Goal: Task Accomplishment & Management: Manage account settings

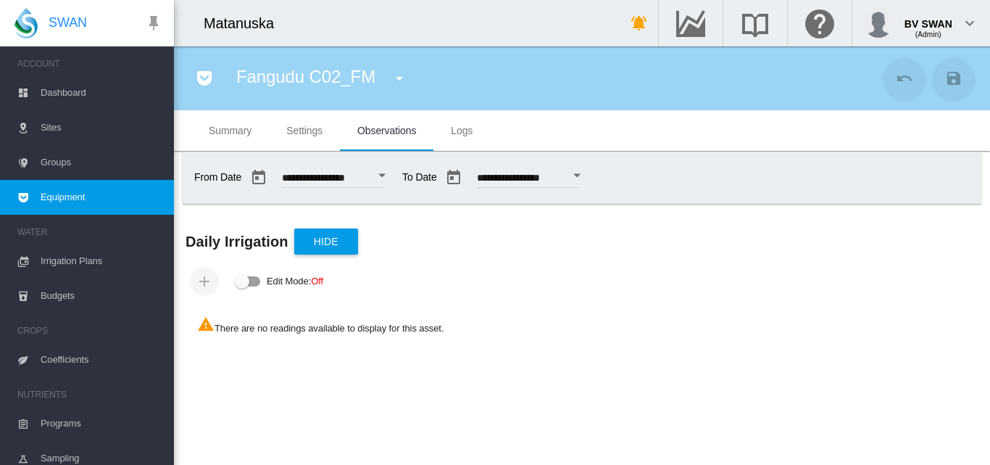
click at [254, 280] on div "Edit Mode:\a \a Off" at bounding box center [248, 281] width 25 height 10
click at [345, 247] on button "Hide" at bounding box center [326, 241] width 64 height 26
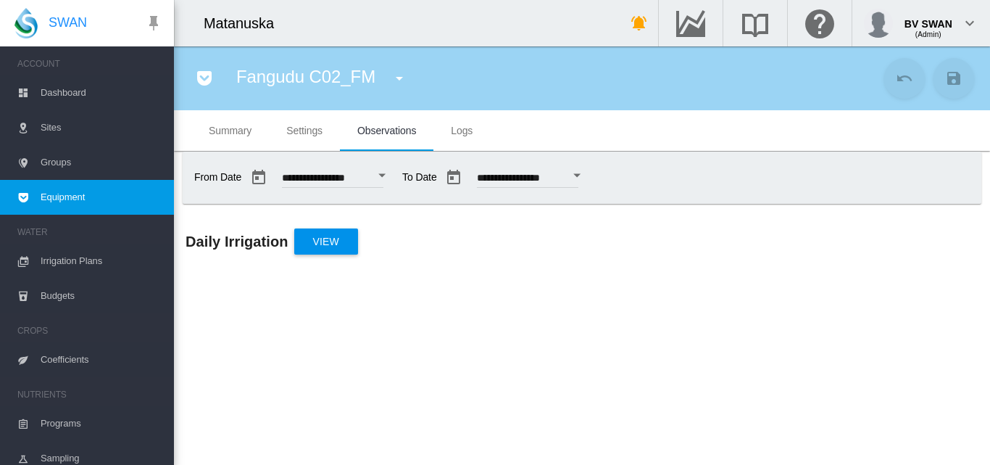
click at [345, 247] on button "View" at bounding box center [326, 241] width 64 height 26
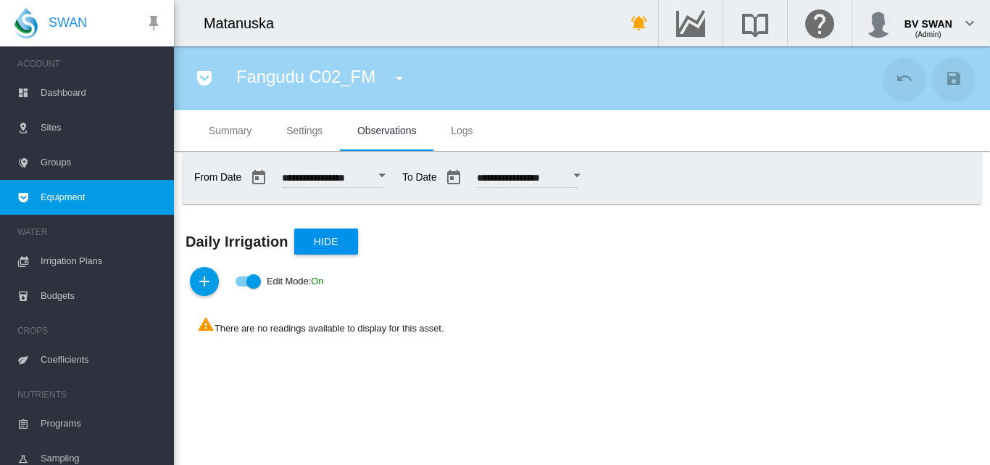
click at [245, 281] on div "Edit Mode:\a \a Off" at bounding box center [248, 281] width 25 height 10
click at [225, 138] on md-tab-item "Summary" at bounding box center [230, 130] width 78 height 41
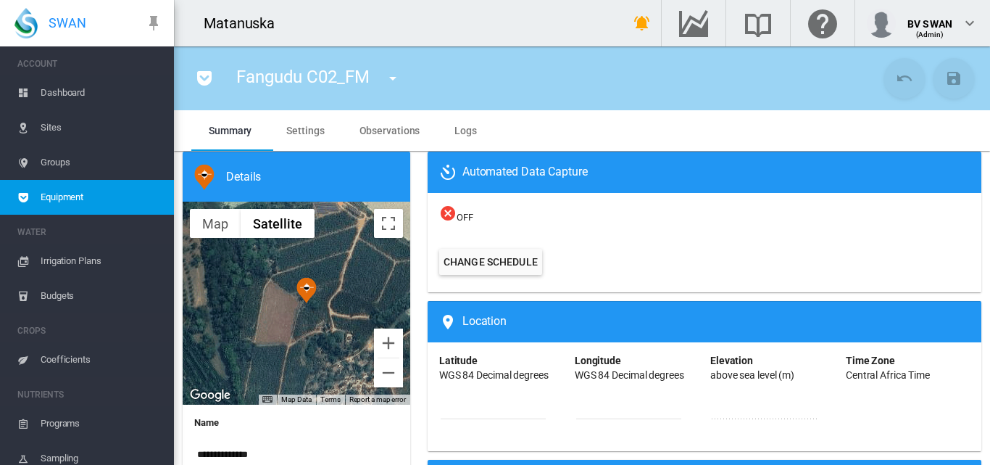
click at [446, 210] on icon at bounding box center [447, 213] width 17 height 18
click at [444, 217] on icon at bounding box center [447, 213] width 17 height 18
click at [465, 217] on span "OFF" at bounding box center [704, 214] width 530 height 20
click at [446, 214] on icon at bounding box center [447, 213] width 17 height 18
click at [458, 260] on button "Change Schedule" at bounding box center [490, 262] width 103 height 26
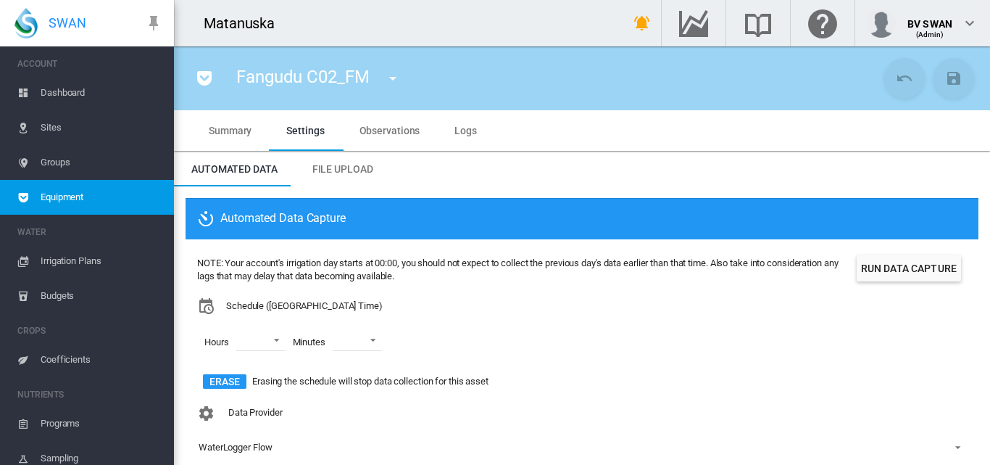
click at [877, 263] on button "Run Data Capture" at bounding box center [909, 268] width 104 height 26
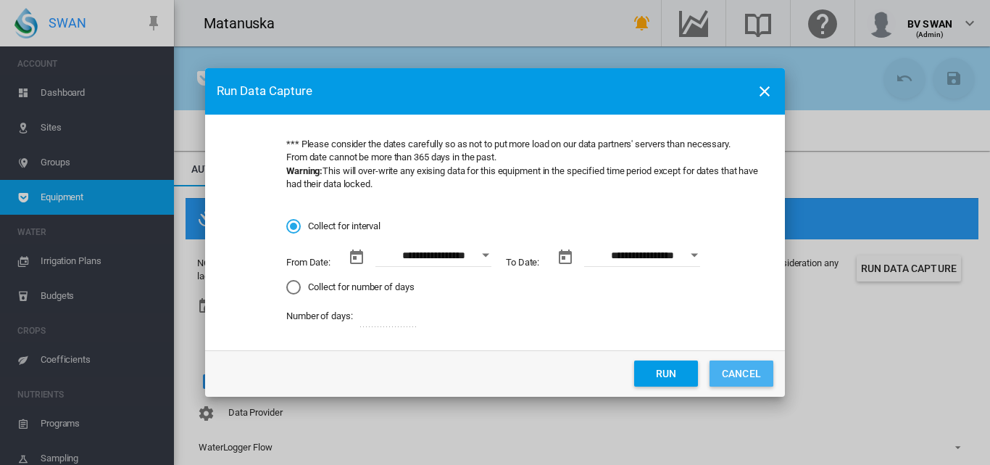
click at [741, 374] on button "CANCEL" at bounding box center [742, 373] width 64 height 26
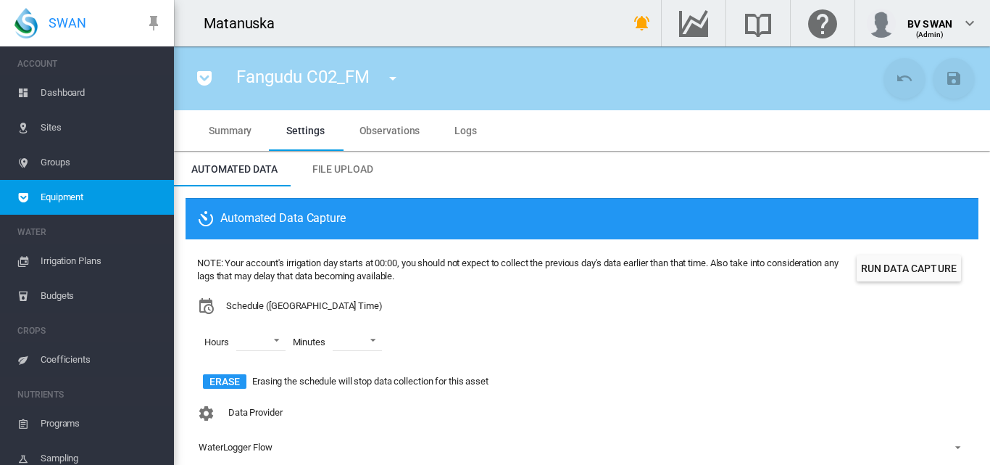
click at [227, 130] on span "Summary" at bounding box center [230, 131] width 43 height 12
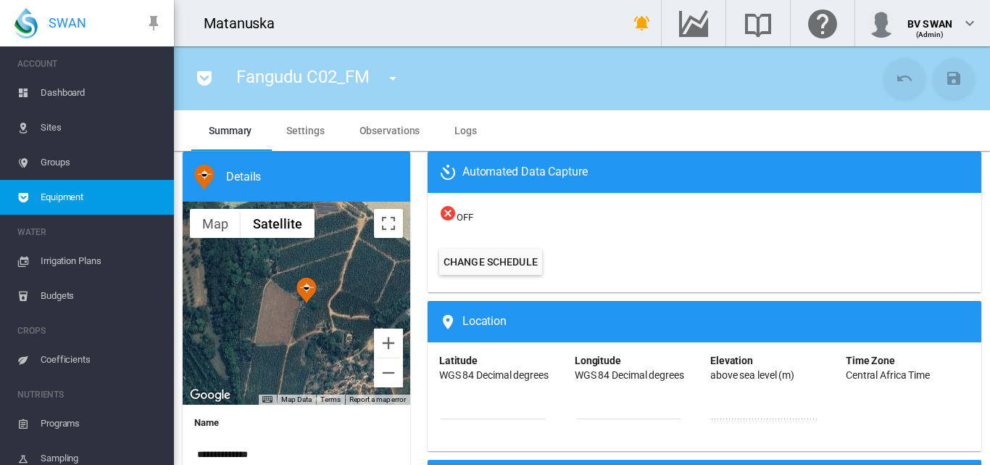
click at [442, 217] on icon at bounding box center [447, 213] width 17 height 18
click at [444, 213] on icon at bounding box center [447, 213] width 17 height 18
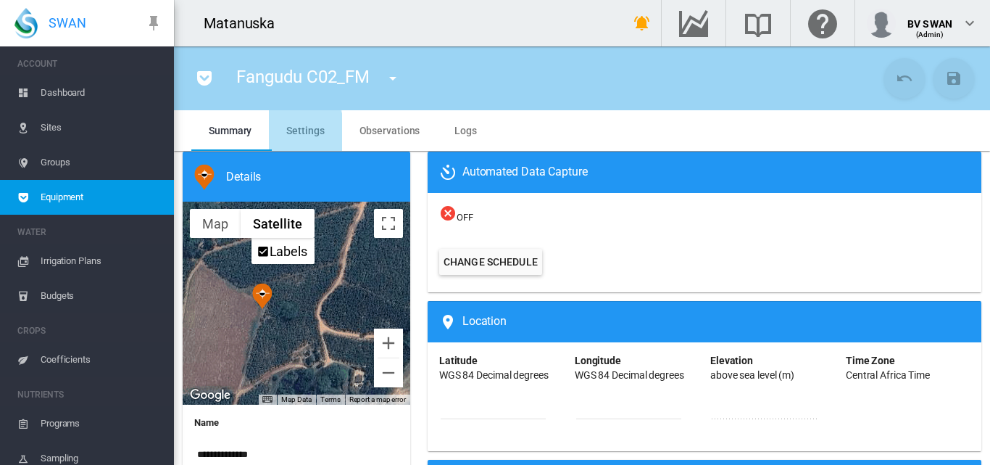
click at [292, 133] on span "Settings" at bounding box center [305, 131] width 38 height 12
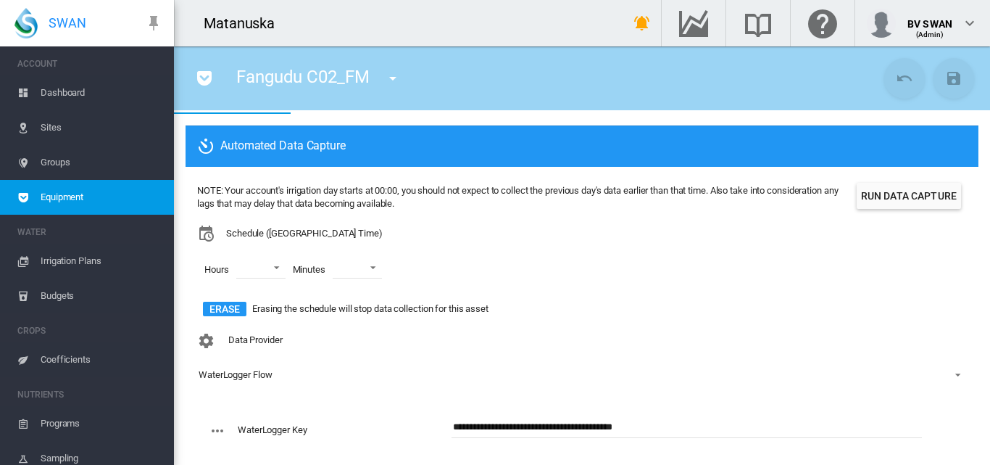
scroll to position [132, 0]
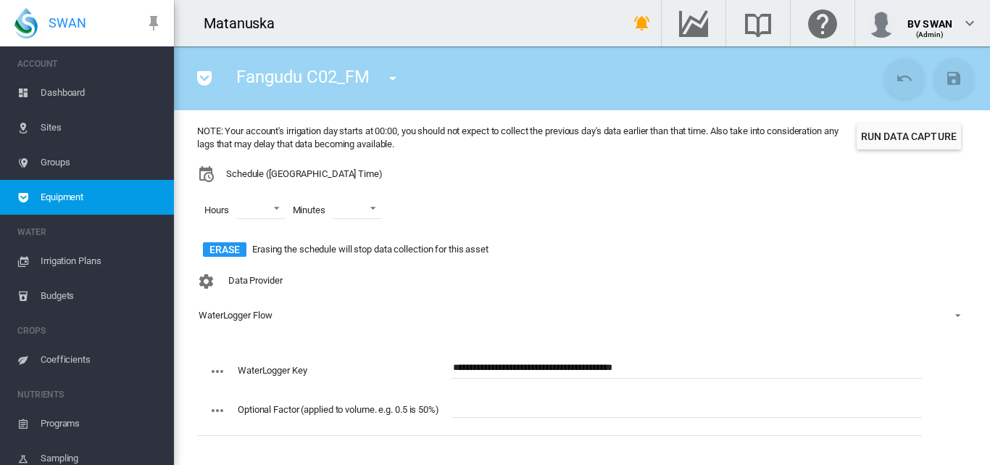
click at [201, 283] on md-icon "icon-cog" at bounding box center [205, 280] width 17 height 17
click at [236, 279] on span "Data Provider" at bounding box center [255, 280] width 54 height 11
click at [201, 281] on md-icon "icon-cog" at bounding box center [205, 280] width 17 height 17
click at [219, 368] on md-icon "icon-dots-horizontal" at bounding box center [217, 370] width 17 height 17
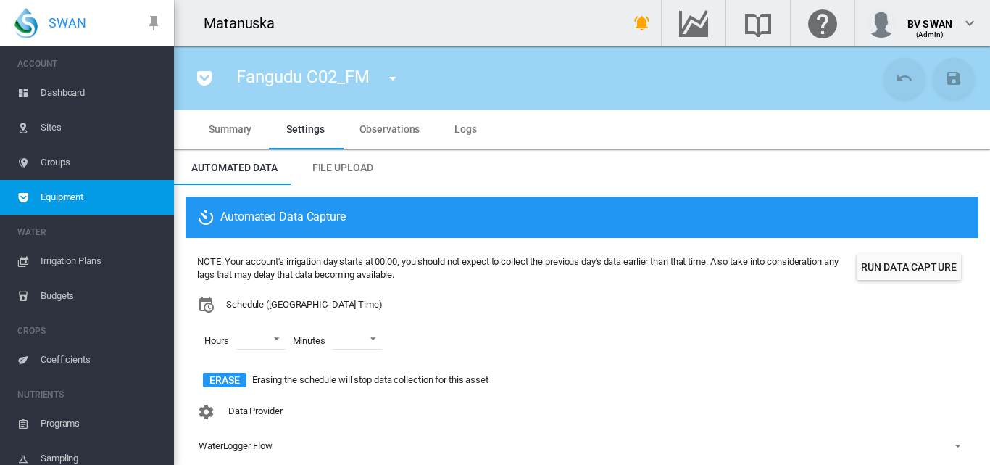
scroll to position [0, 0]
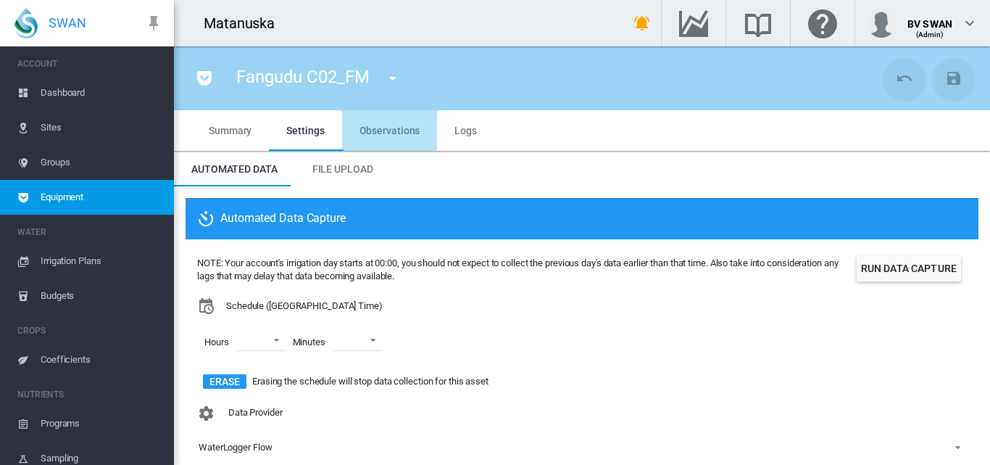
click at [392, 142] on md-tab-item "Observations" at bounding box center [390, 130] width 96 height 41
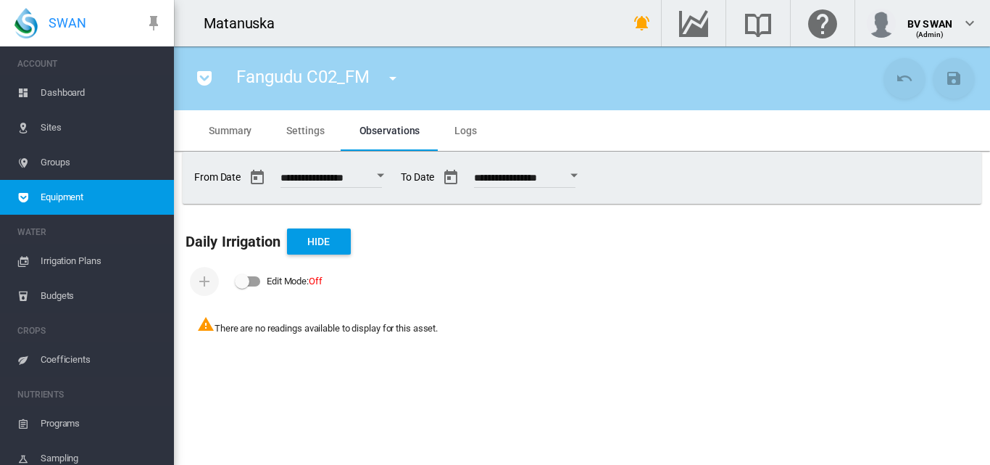
click at [464, 143] on md-tab-item "Logs" at bounding box center [465, 130] width 57 height 41
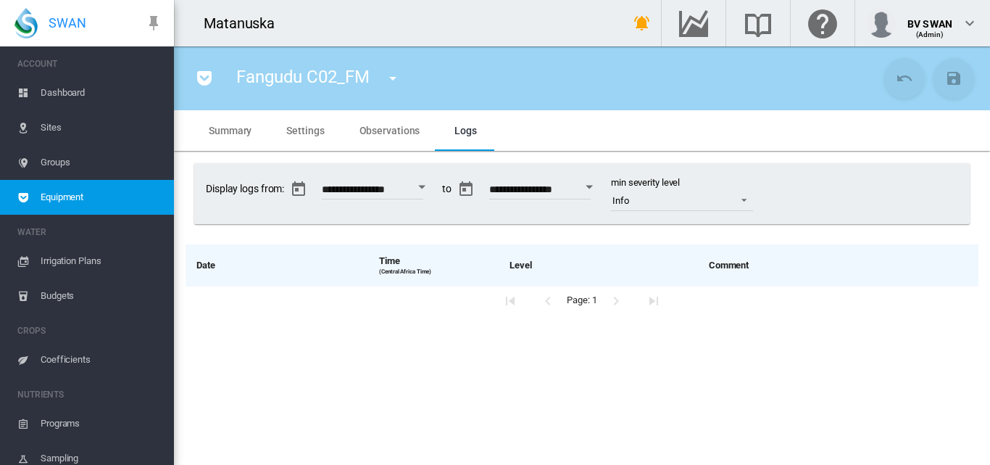
click at [220, 133] on span "Summary" at bounding box center [230, 131] width 43 height 12
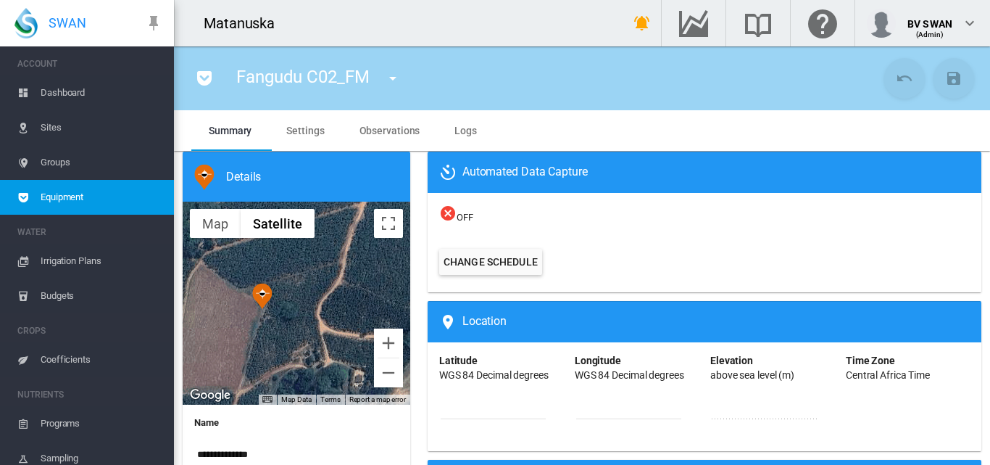
click at [388, 76] on md-icon "icon-menu-down" at bounding box center [392, 78] width 17 height 17
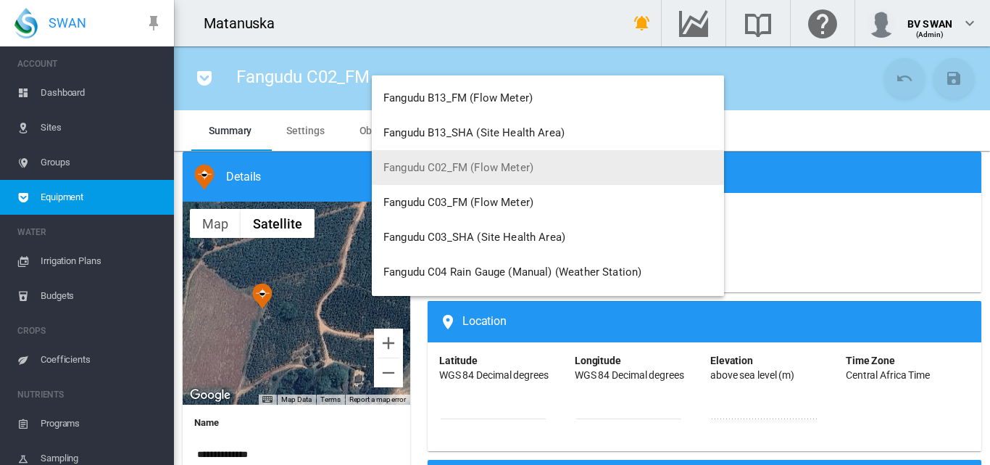
scroll to position [4711, 0]
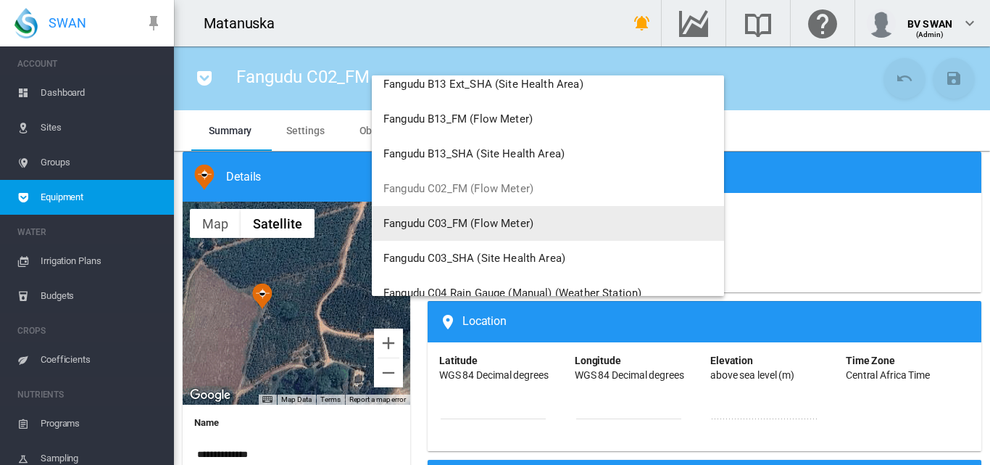
drag, startPoint x: 431, startPoint y: 209, endPoint x: 850, endPoint y: 265, distance: 422.5
click at [850, 265] on md-backdrop at bounding box center [495, 232] width 990 height 465
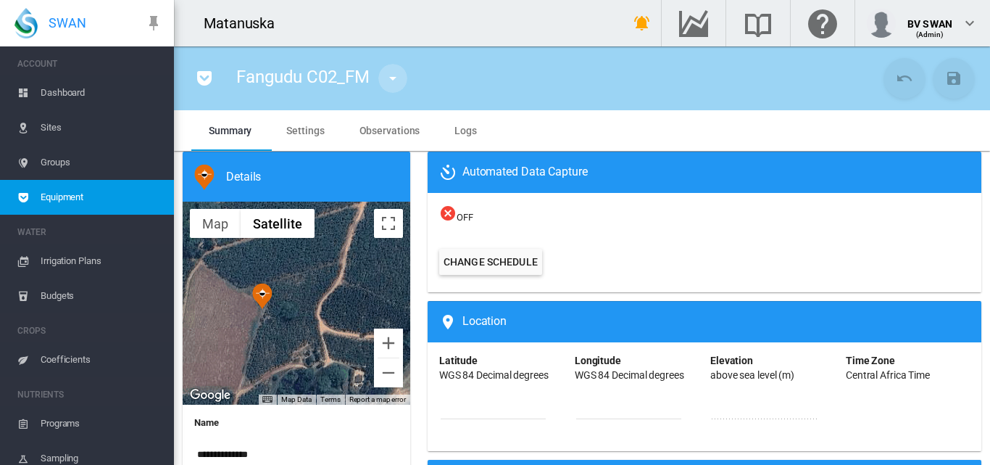
click at [394, 78] on md-icon "icon-menu-down" at bounding box center [392, 78] width 17 height 17
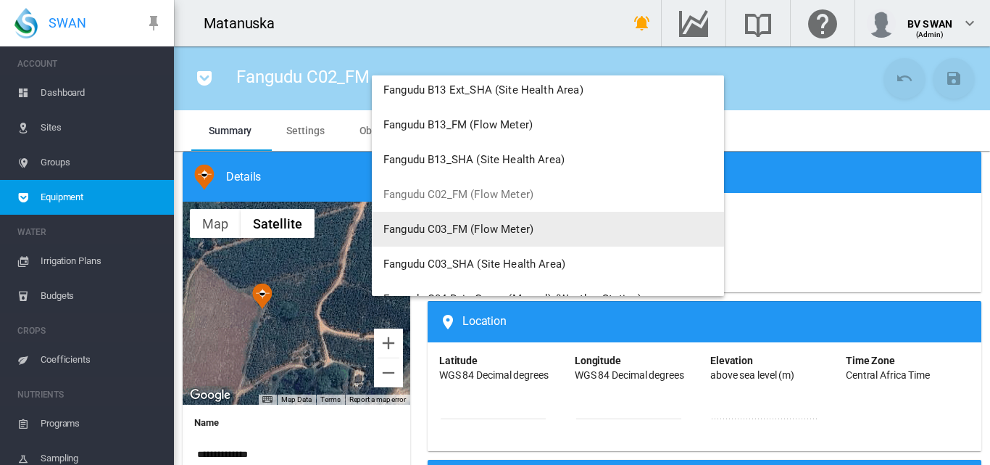
scroll to position [4777, 0]
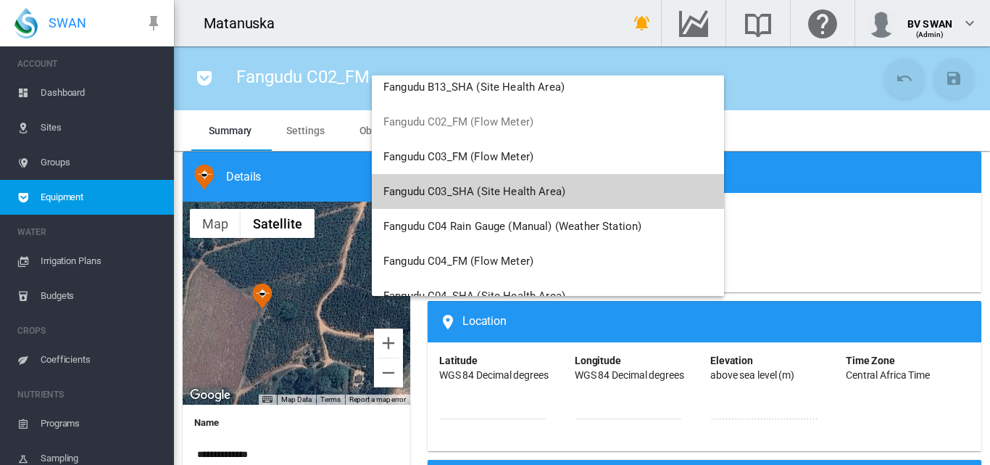
click at [425, 187] on span "Fangudu C03_SHA (Site Health Area)" at bounding box center [474, 191] width 182 height 13
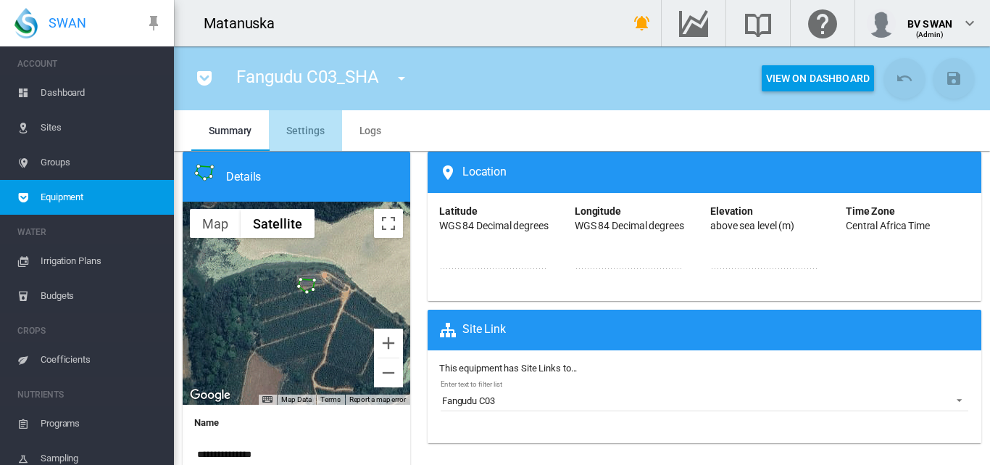
click at [315, 139] on md-tab-item "Settings" at bounding box center [305, 130] width 72 height 41
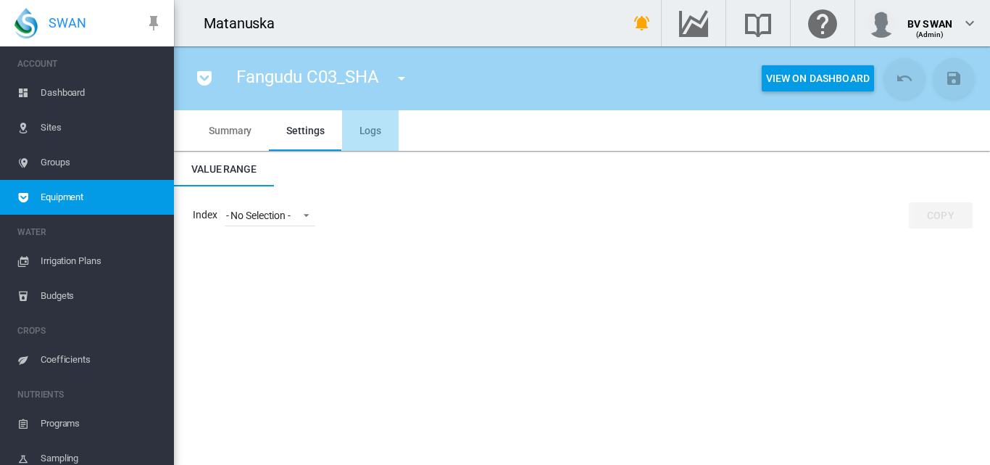
click at [367, 133] on span "Logs" at bounding box center [370, 131] width 22 height 12
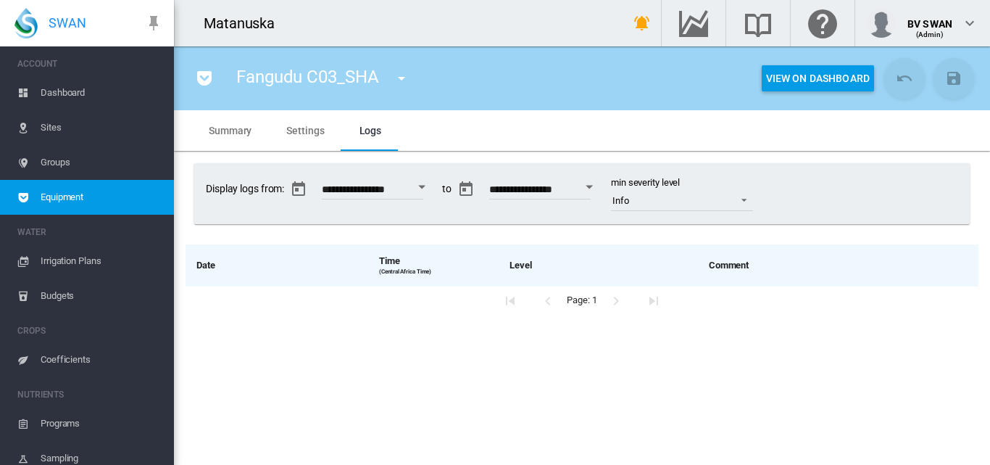
click at [312, 133] on span "Settings" at bounding box center [305, 131] width 38 height 12
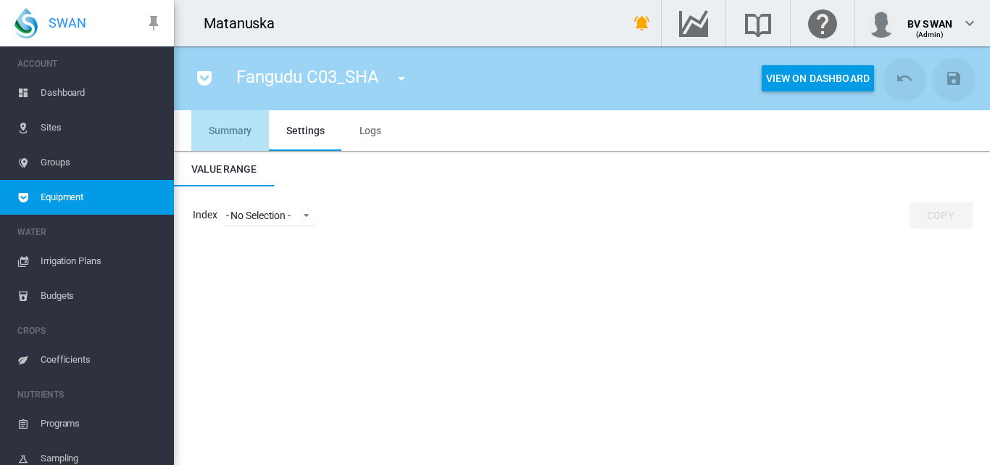
click at [242, 128] on span "Summary" at bounding box center [230, 131] width 43 height 12
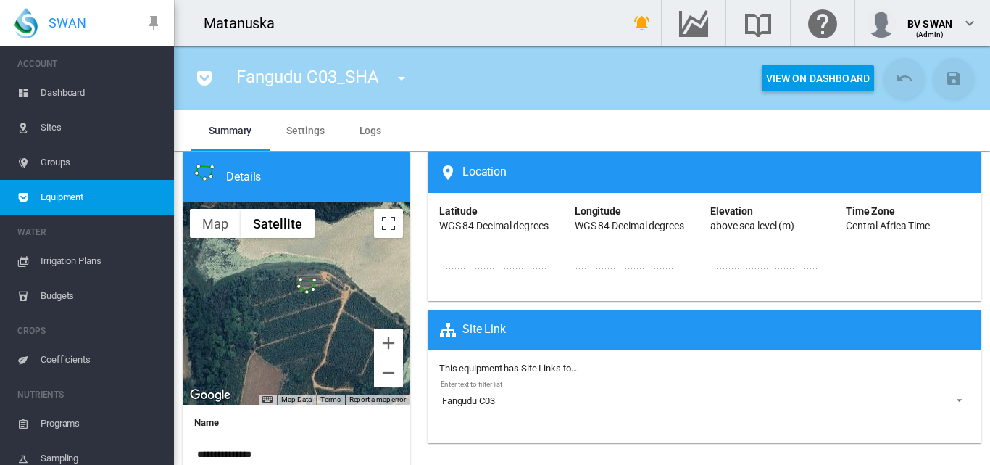
click at [385, 225] on button "Toggle fullscreen view" at bounding box center [388, 223] width 29 height 29
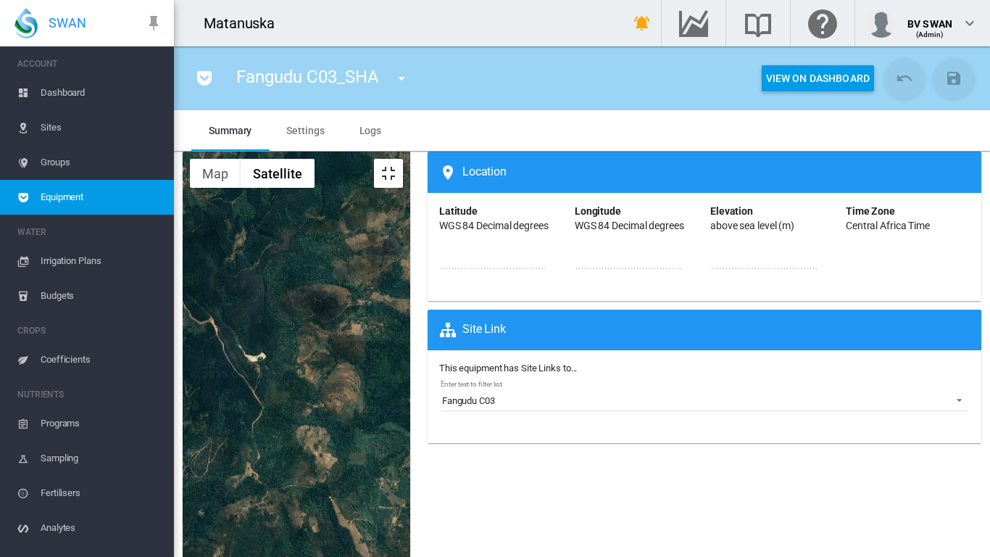
click at [403, 159] on button "Toggle fullscreen view" at bounding box center [388, 173] width 29 height 29
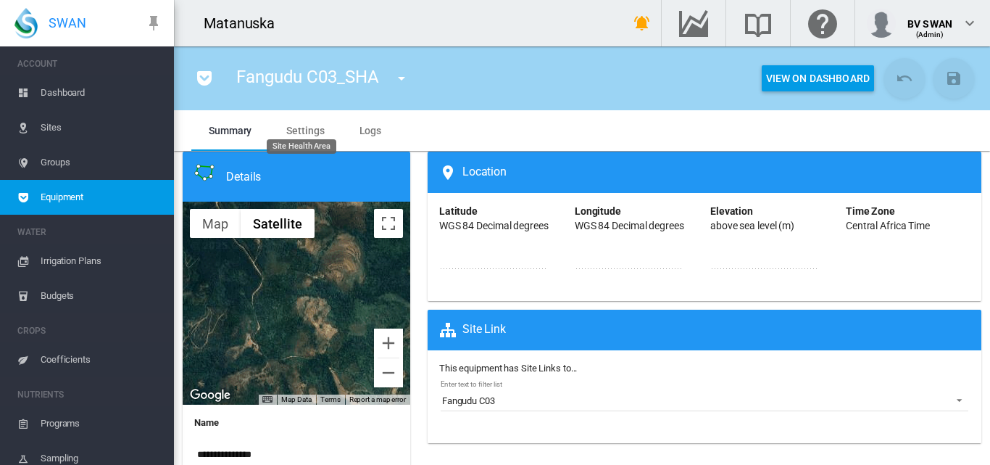
click at [244, 175] on div "Details" at bounding box center [302, 177] width 216 height 26
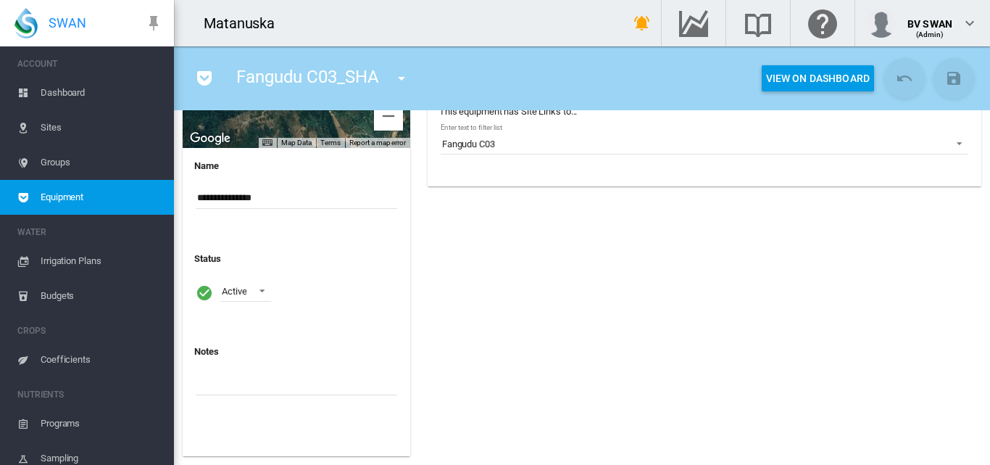
click at [51, 126] on span "Sites" at bounding box center [102, 127] width 122 height 35
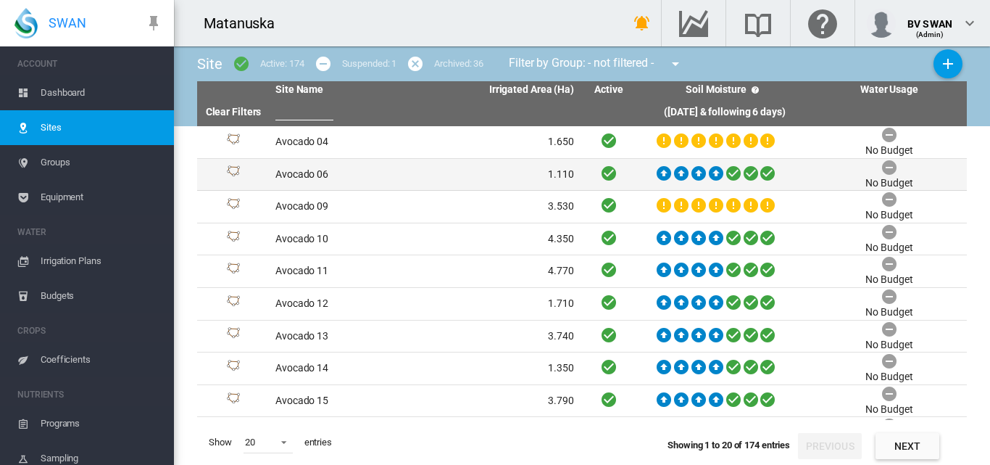
click at [396, 174] on td "Avocado 06" at bounding box center [347, 175] width 155 height 32
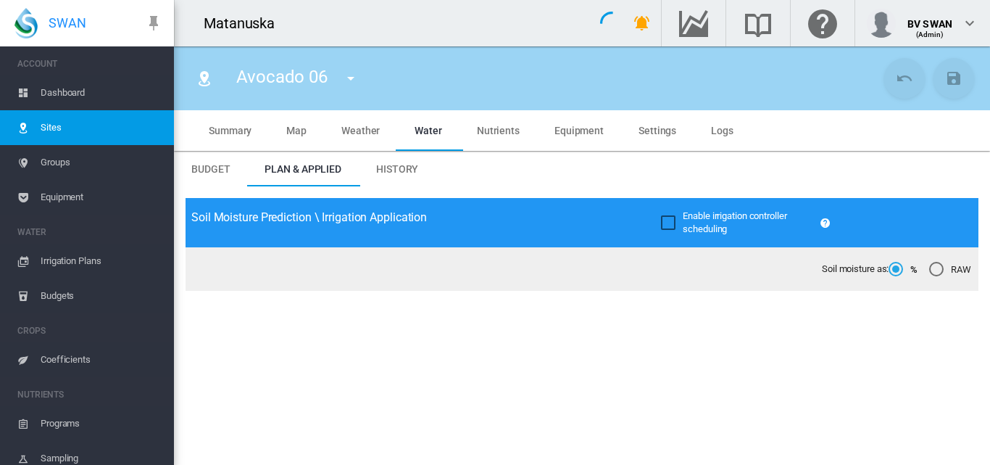
type input "**********"
type input "*****"
type input "*********"
type input "********"
type input "***"
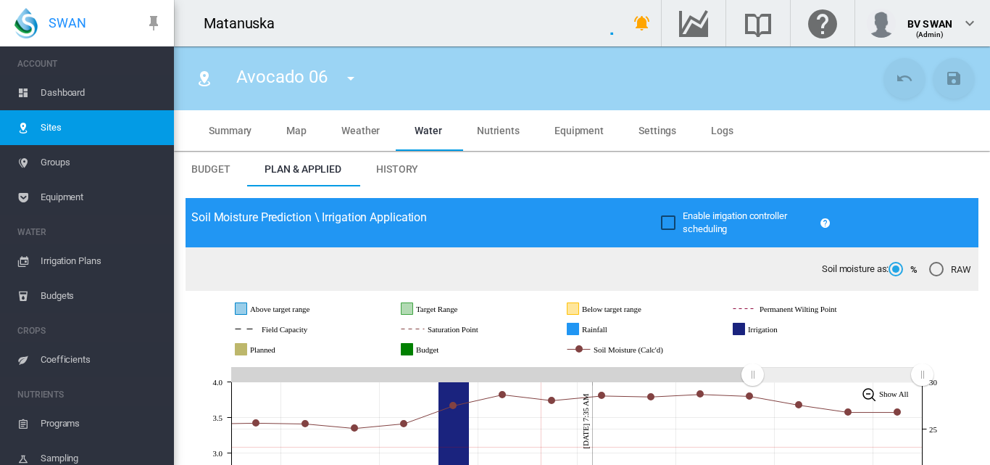
scroll to position [217, 0]
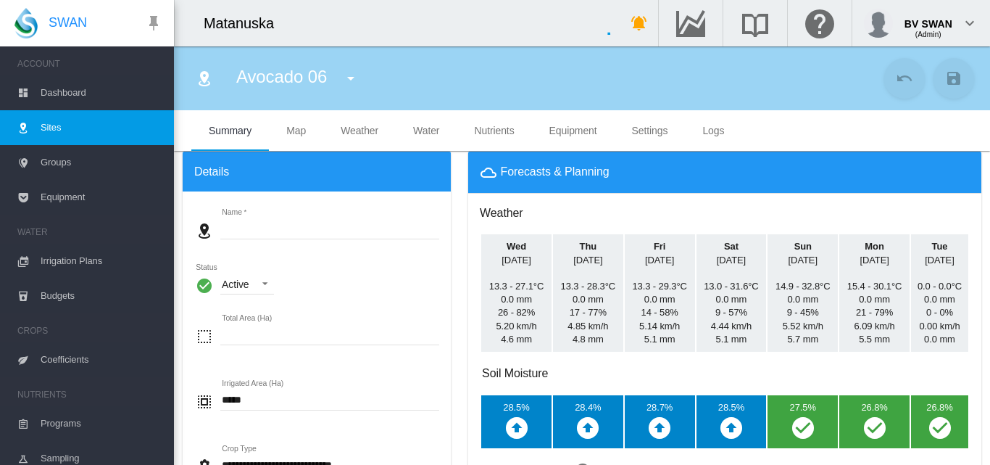
type input "**********"
type input "*****"
type input "*********"
type input "********"
type input "***"
